Goal: Navigation & Orientation: Find specific page/section

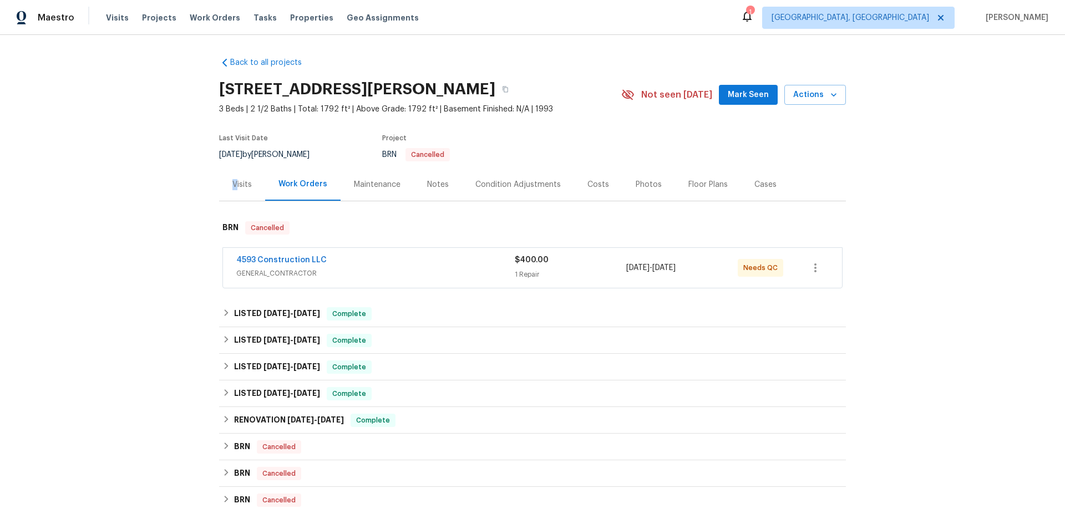
click at [232, 185] on div "Visits" at bounding box center [241, 184] width 19 height 11
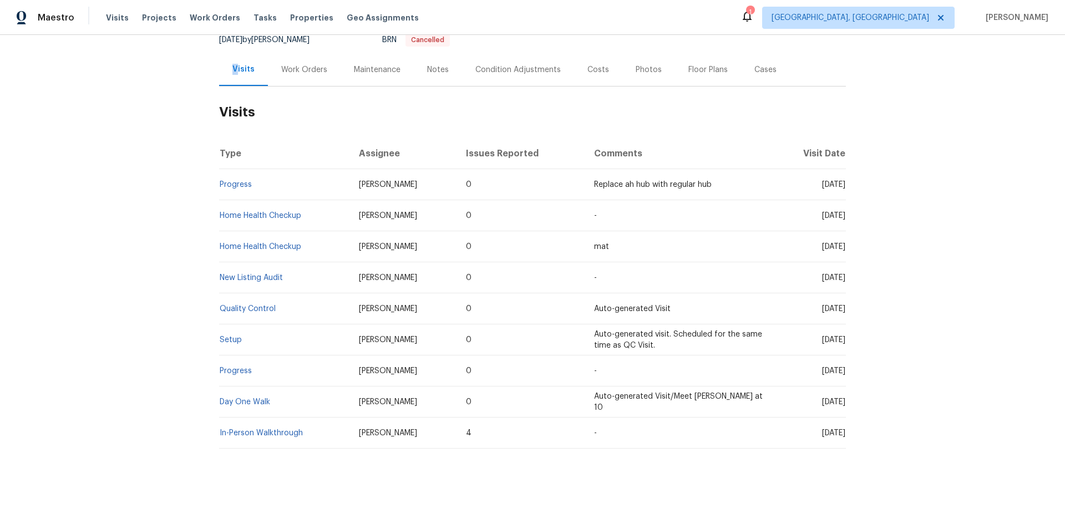
scroll to position [123, 0]
click at [239, 181] on link "Progress" at bounding box center [236, 185] width 32 height 8
click at [224, 336] on link "Setup" at bounding box center [231, 340] width 22 height 8
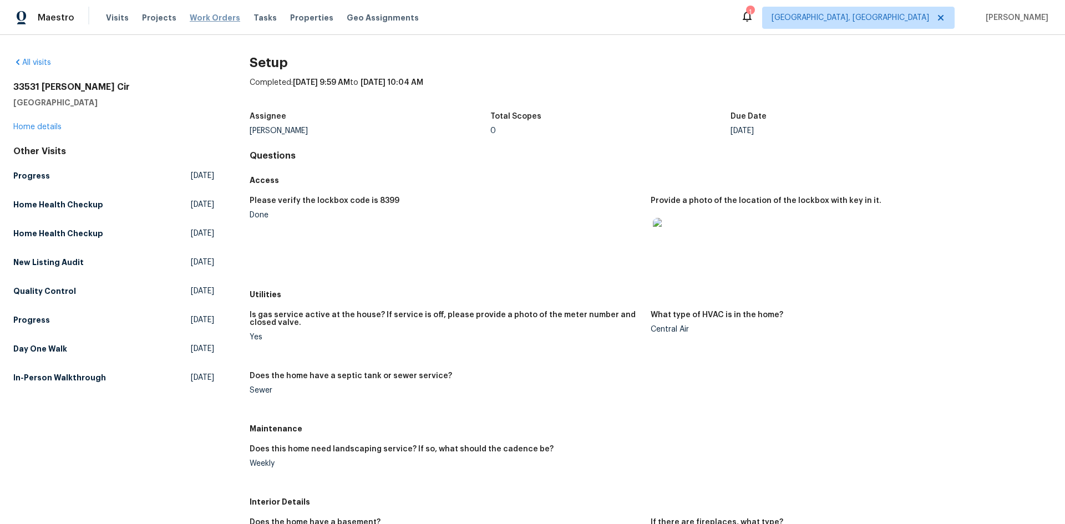
click at [196, 12] on span "Work Orders" at bounding box center [215, 17] width 50 height 11
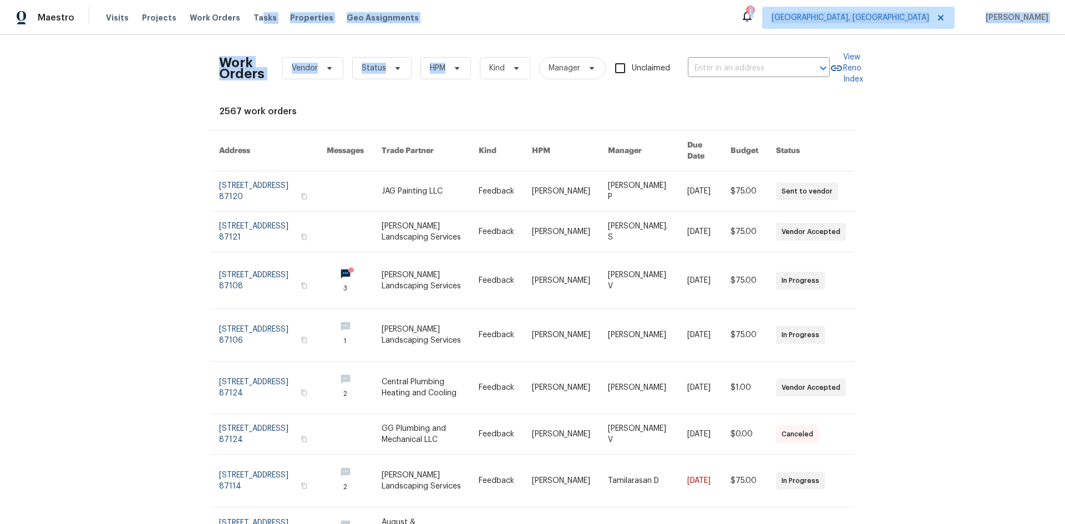
drag, startPoint x: 250, startPoint y: 14, endPoint x: 450, endPoint y: 65, distance: 206.8
click at [450, 65] on div "Maestro Visits Projects Work Orders Tasks Properties Geo Assignments 1 [GEOGRAP…" at bounding box center [532, 262] width 1065 height 524
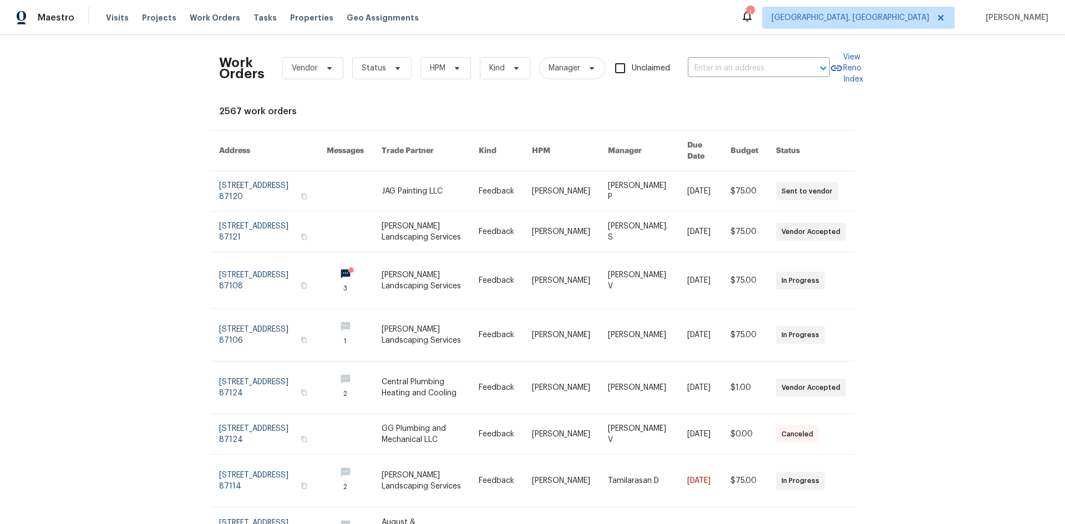
click at [209, 11] on div "Visits Projects Work Orders Tasks Properties Geo Assignments" at bounding box center [269, 18] width 326 height 22
click at [205, 22] on div "Visits Projects Work Orders Tasks Properties Geo Assignments" at bounding box center [269, 18] width 326 height 22
click at [204, 21] on span "Work Orders" at bounding box center [215, 17] width 50 height 11
click at [109, 15] on span "Visits" at bounding box center [117, 17] width 23 height 11
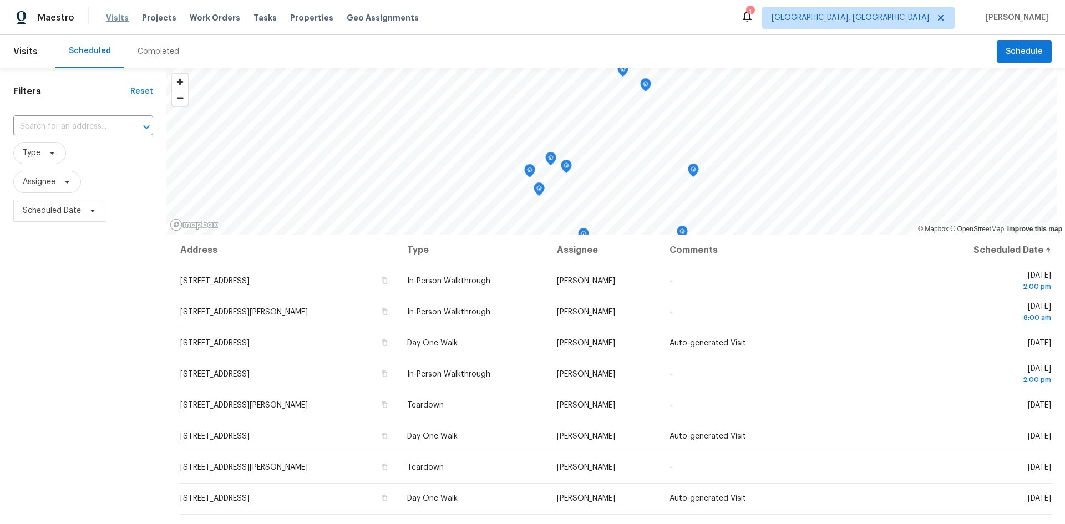
click at [115, 13] on span "Visits" at bounding box center [117, 17] width 23 height 11
click at [21, 51] on span "Visits" at bounding box center [25, 51] width 24 height 24
click at [22, 55] on span "Visits" at bounding box center [25, 51] width 24 height 24
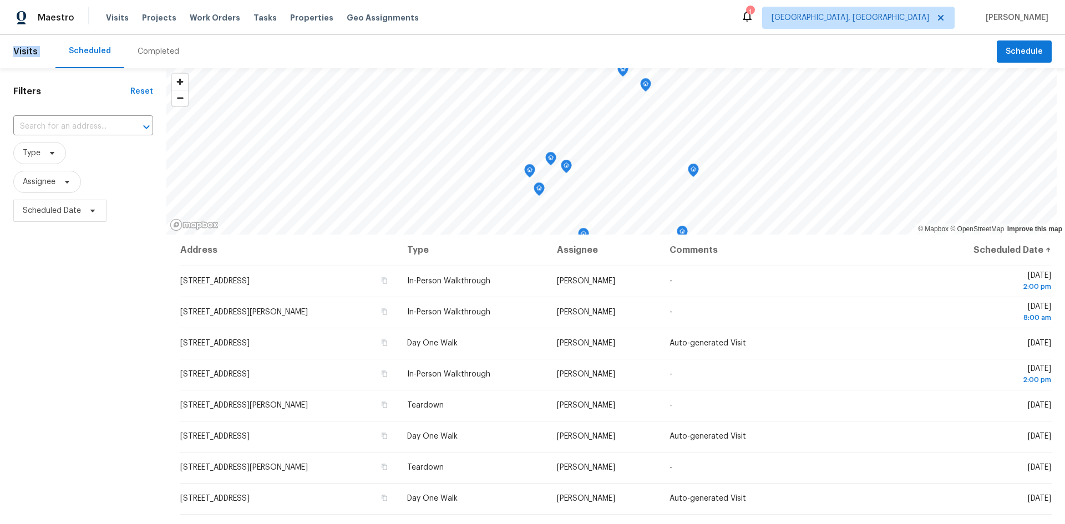
click at [14, 53] on span "Visits" at bounding box center [25, 51] width 24 height 24
click at [162, 52] on div "Completed" at bounding box center [159, 51] width 42 height 11
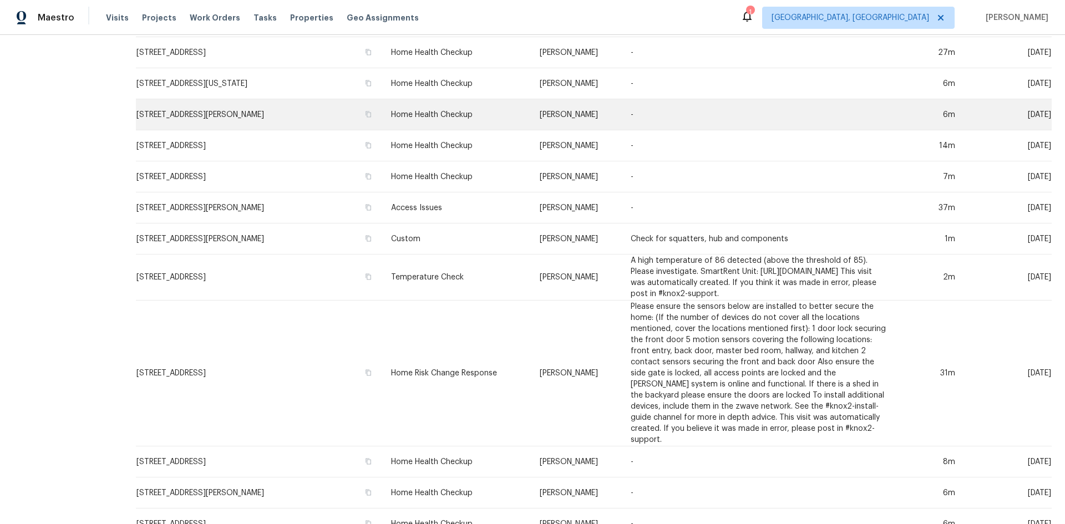
scroll to position [333, 0]
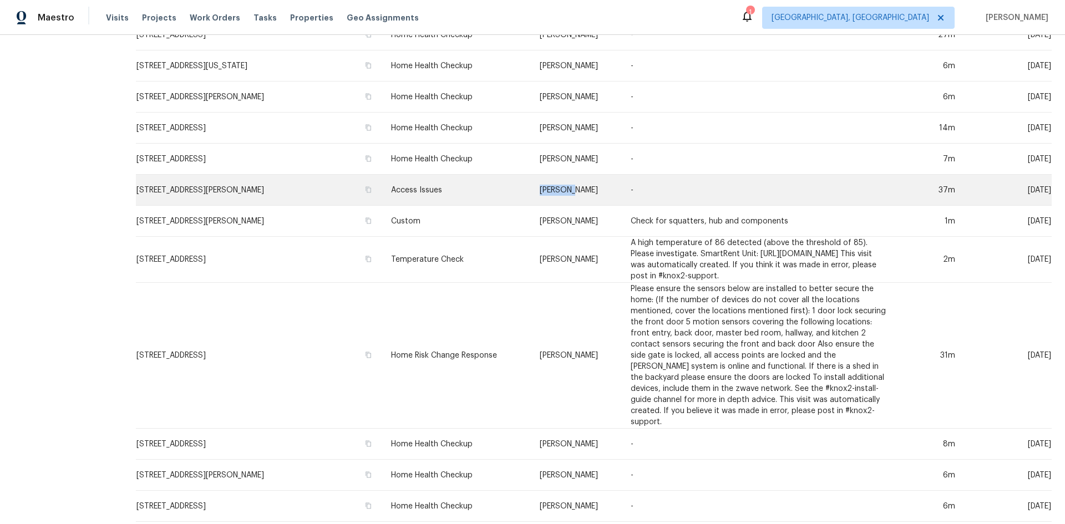
drag, startPoint x: 507, startPoint y: 201, endPoint x: 574, endPoint y: 206, distance: 66.8
click at [574, 206] on tr "[STREET_ADDRESS][PERSON_NAME] Access Issues [PERSON_NAME] - 37m [DATE]" at bounding box center [594, 190] width 916 height 31
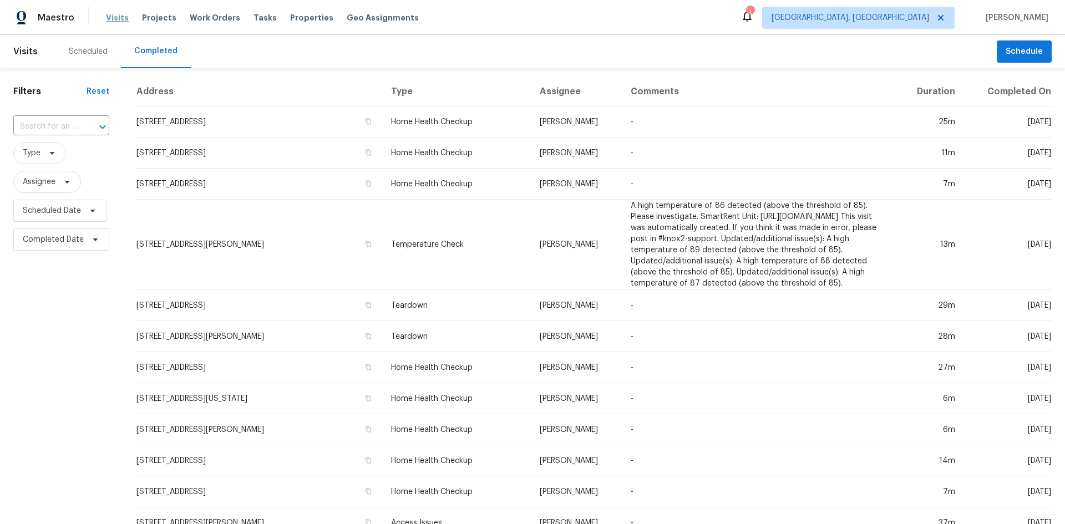
click at [111, 17] on span "Visits" at bounding box center [117, 17] width 23 height 11
click at [145, 15] on span "Projects" at bounding box center [159, 17] width 34 height 11
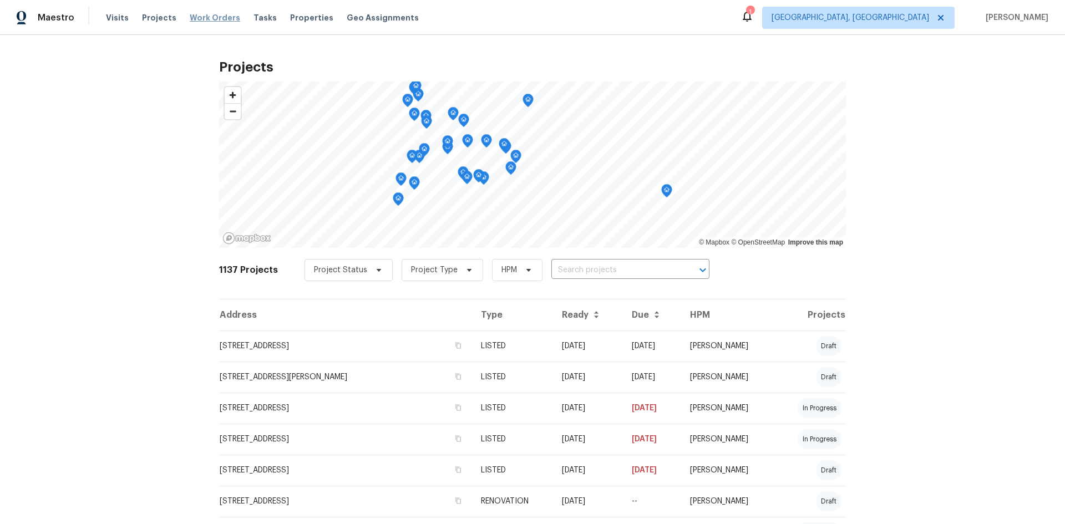
click at [201, 18] on span "Work Orders" at bounding box center [215, 17] width 50 height 11
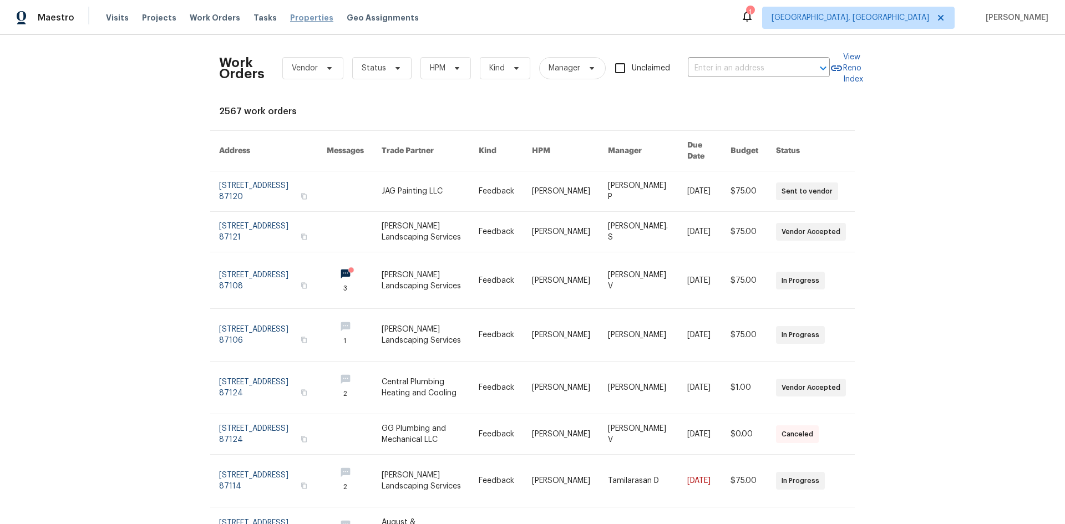
click at [308, 21] on span "Properties" at bounding box center [311, 17] width 43 height 11
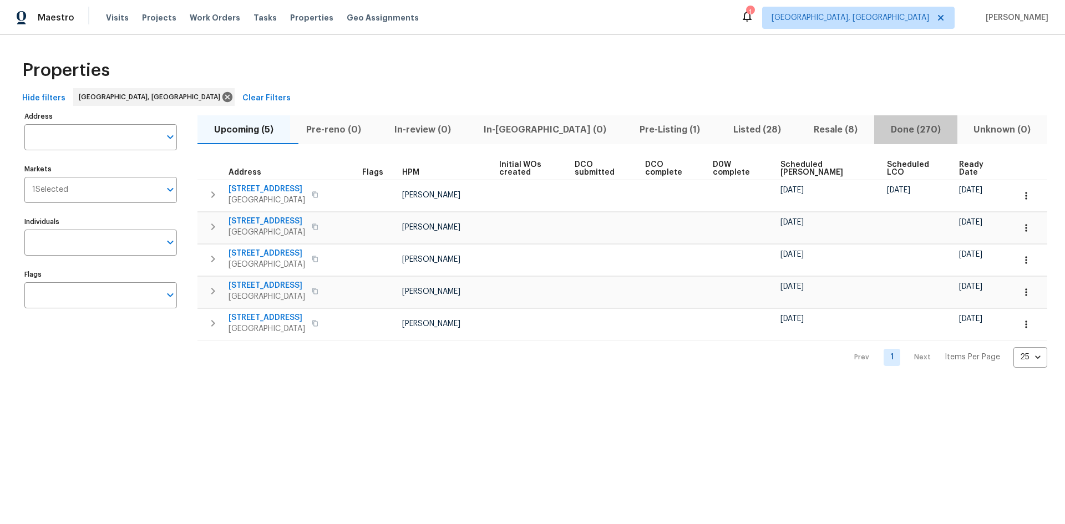
click at [893, 124] on span "Done (270)" at bounding box center [916, 130] width 70 height 16
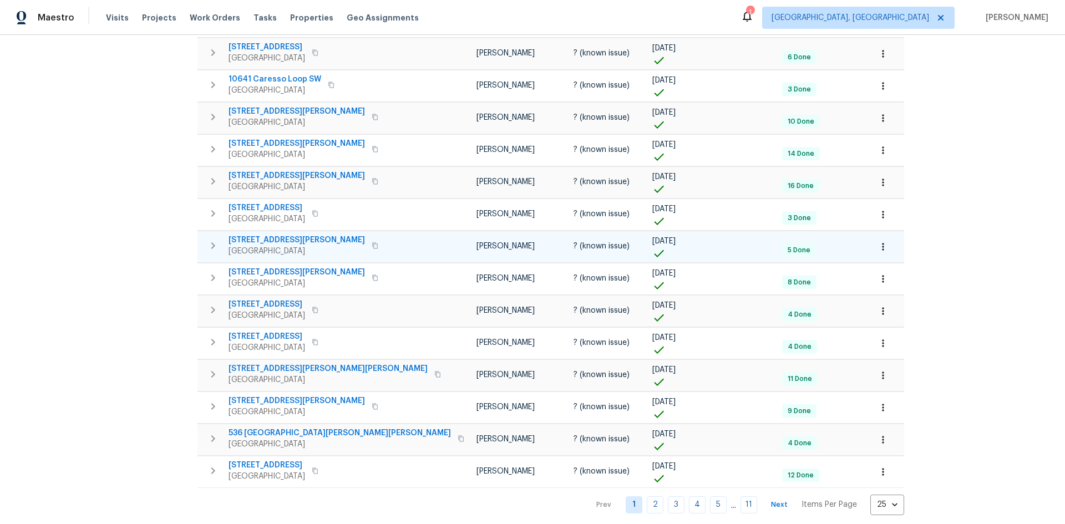
scroll to position [505, 0]
